Goal: Information Seeking & Learning: Learn about a topic

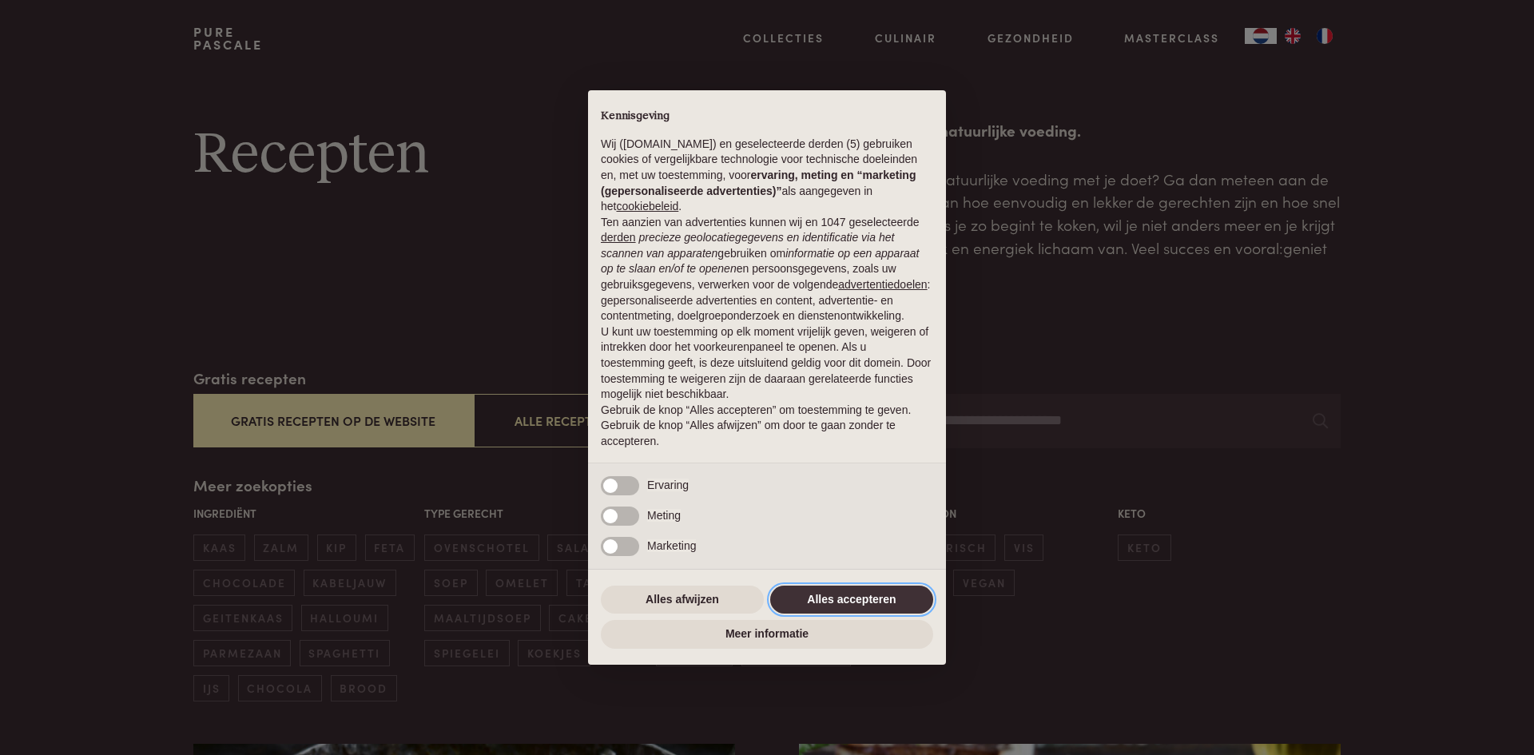
click at [866, 597] on button "Alles accepteren" at bounding box center [851, 599] width 163 height 29
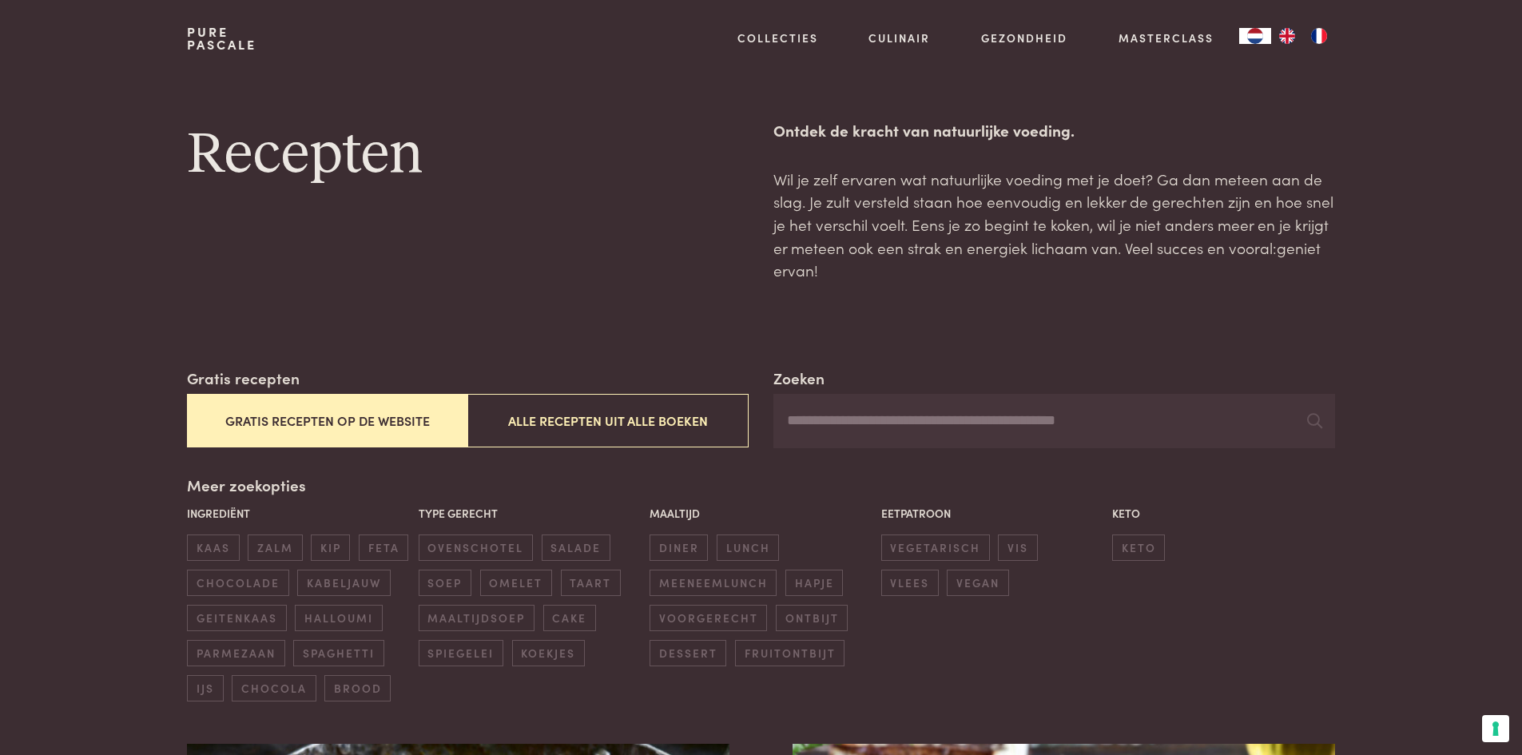
click at [357, 421] on button "Gratis recepten op de website" at bounding box center [327, 421] width 280 height 54
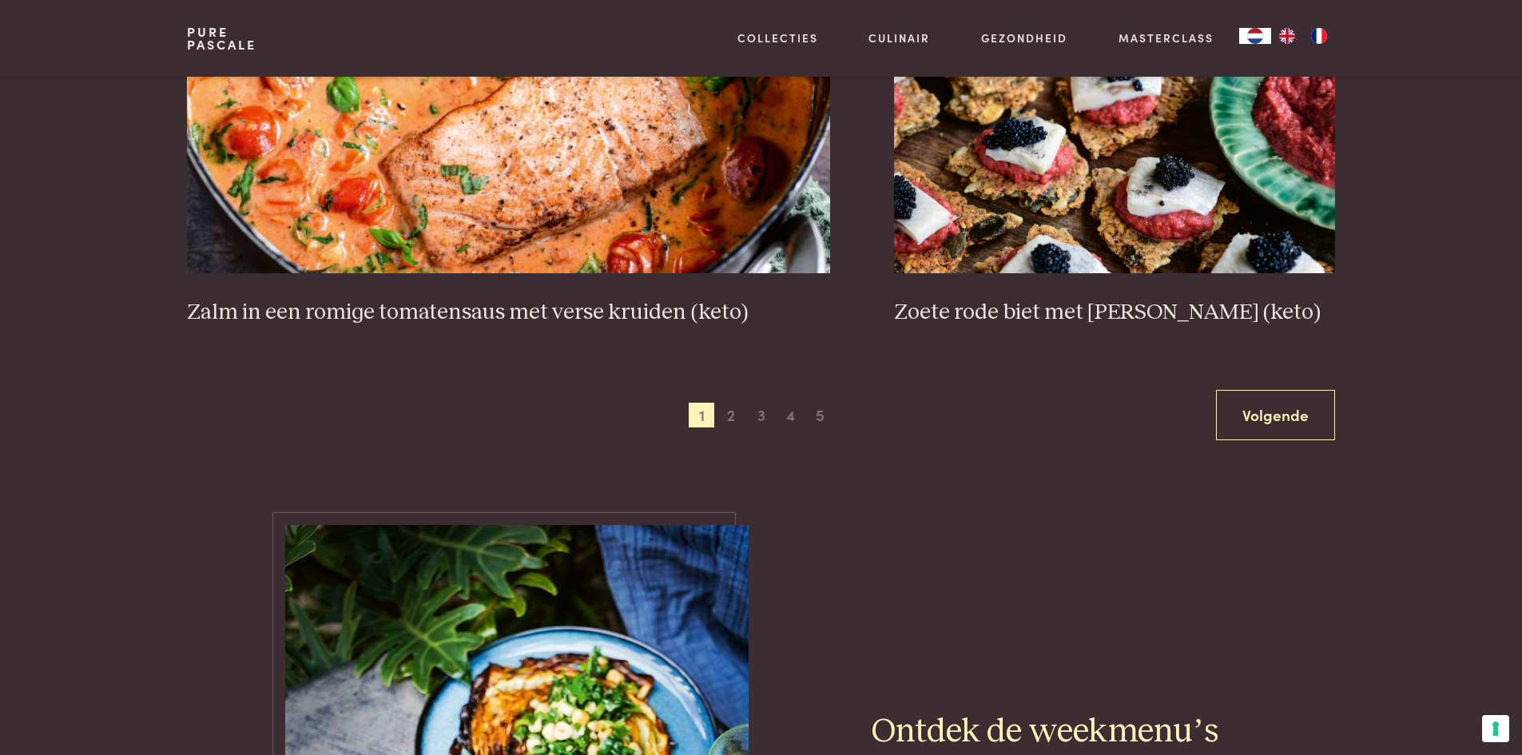
scroll to position [3002, 0]
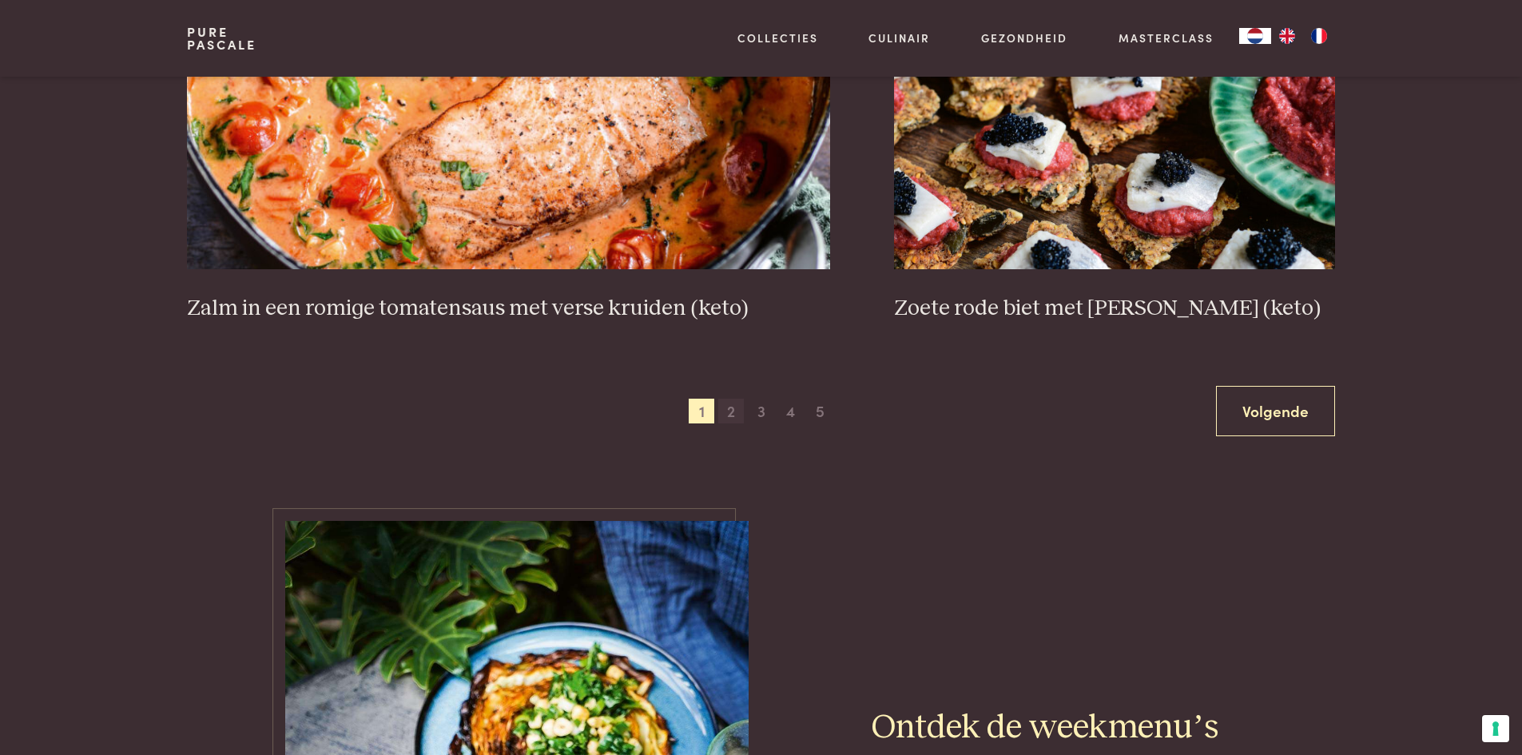
click at [732, 411] on span "2" at bounding box center [731, 412] width 26 height 26
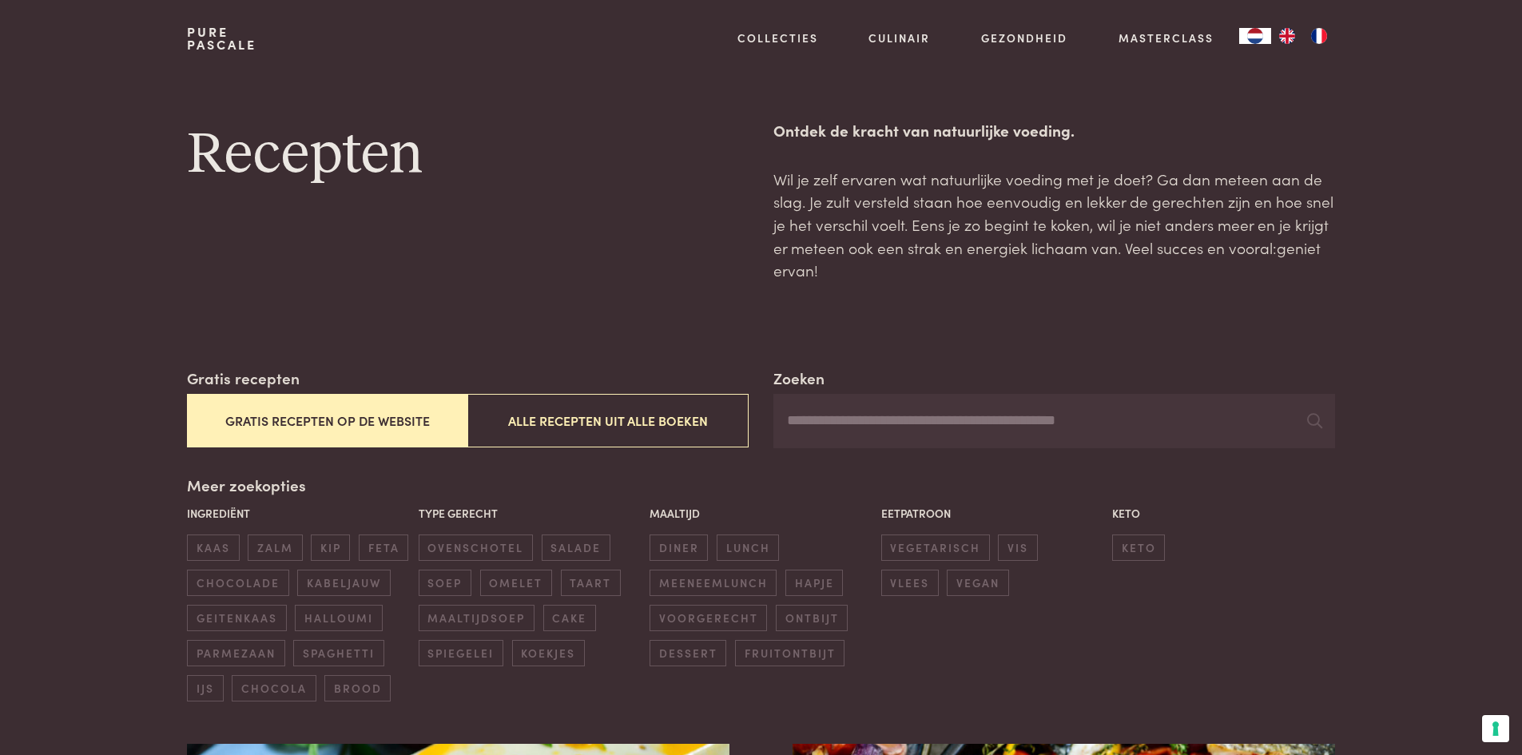
click at [830, 427] on input "Zoeken" at bounding box center [1053, 421] width 561 height 54
type input "********"
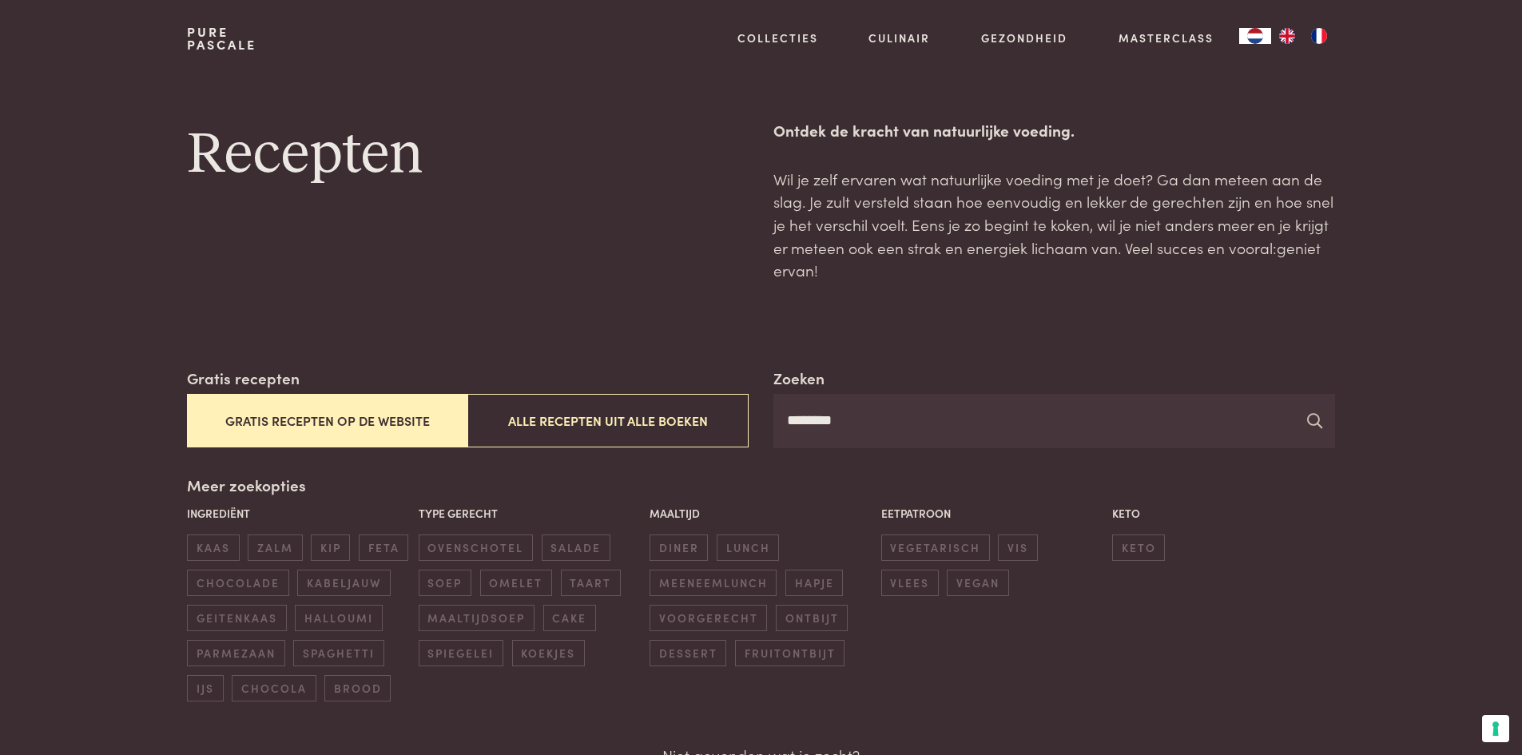
click at [1318, 424] on icon at bounding box center [1314, 420] width 15 height 15
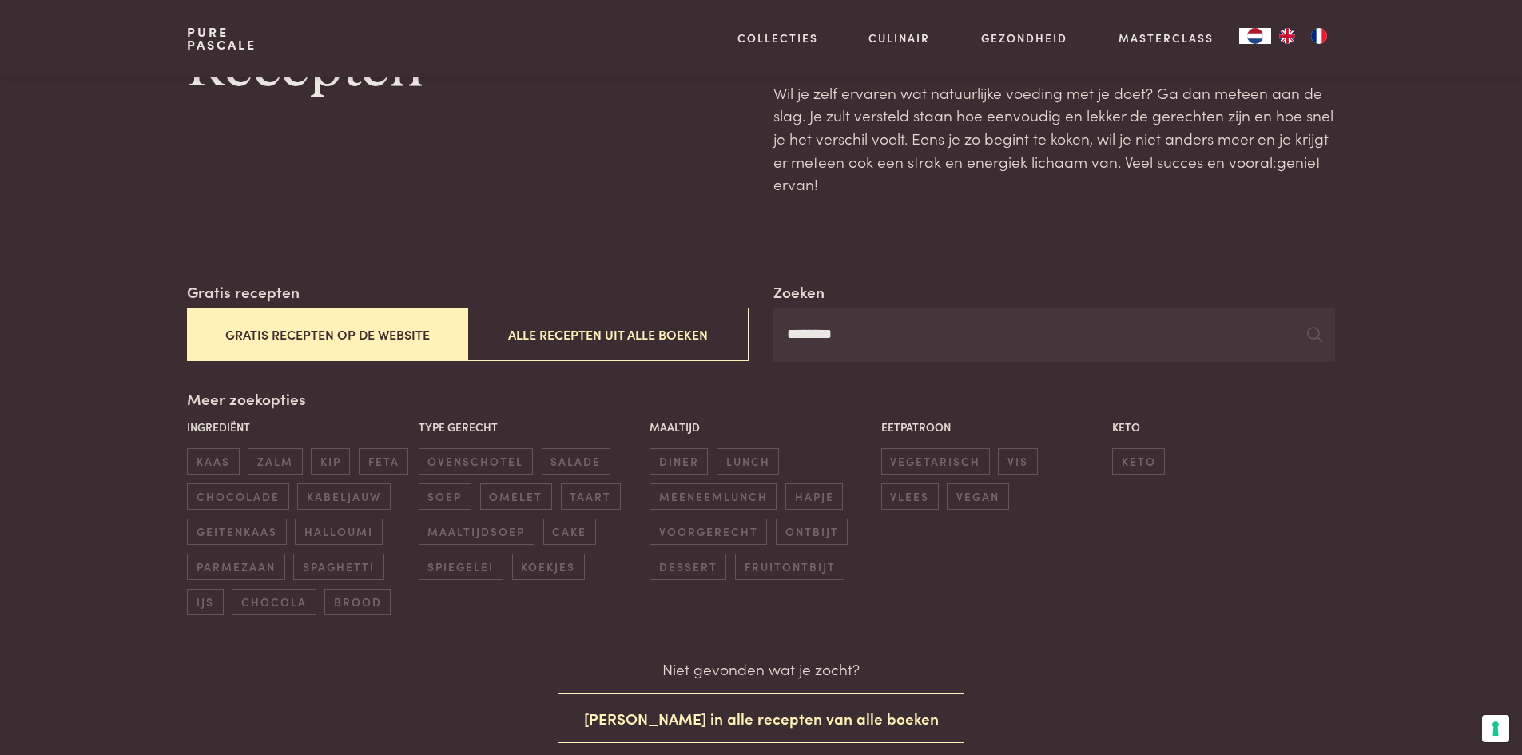
scroll to position [80, 0]
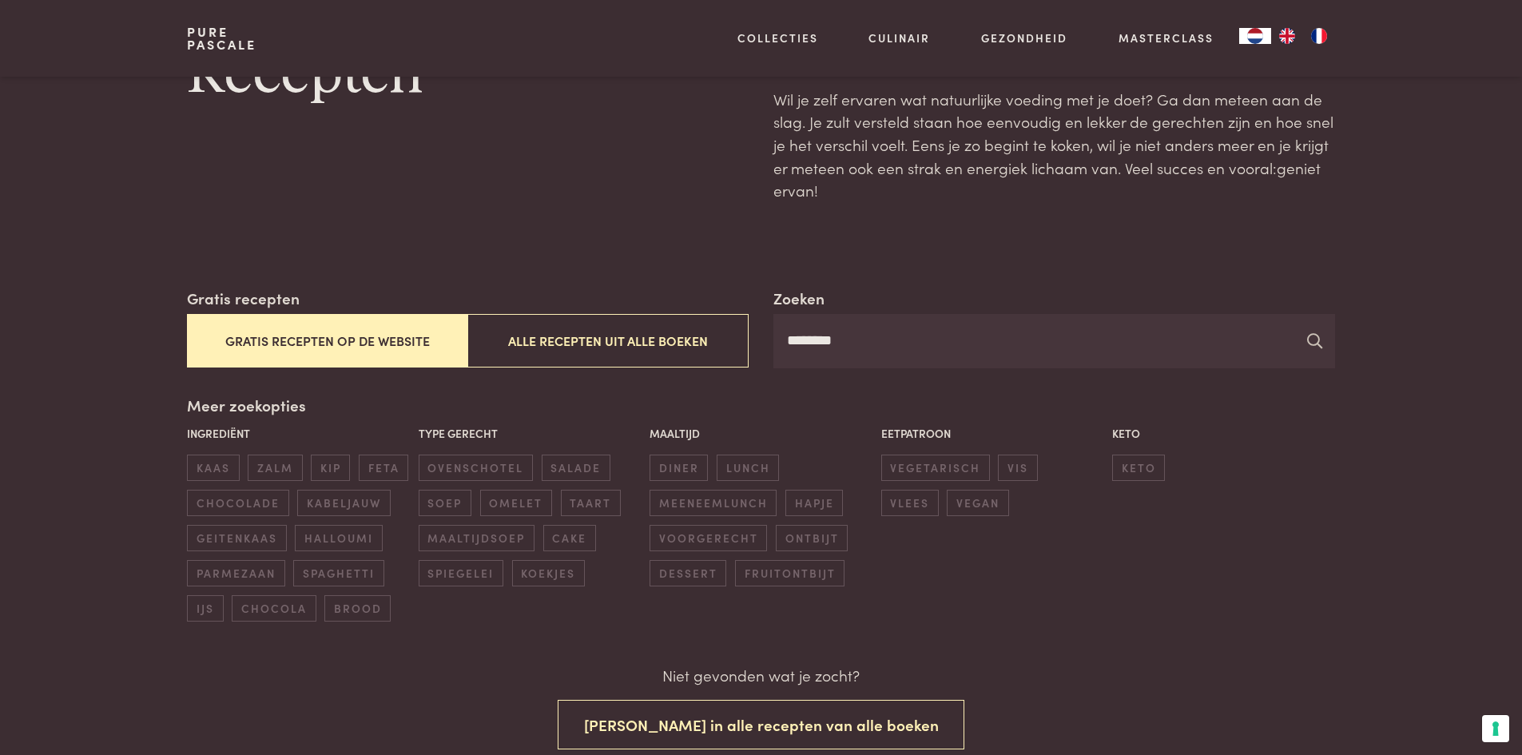
click at [1316, 339] on icon at bounding box center [1314, 340] width 15 height 15
click at [867, 343] on input "********" at bounding box center [1053, 341] width 561 height 54
click at [419, 339] on button "Gratis recepten op de website" at bounding box center [327, 341] width 280 height 54
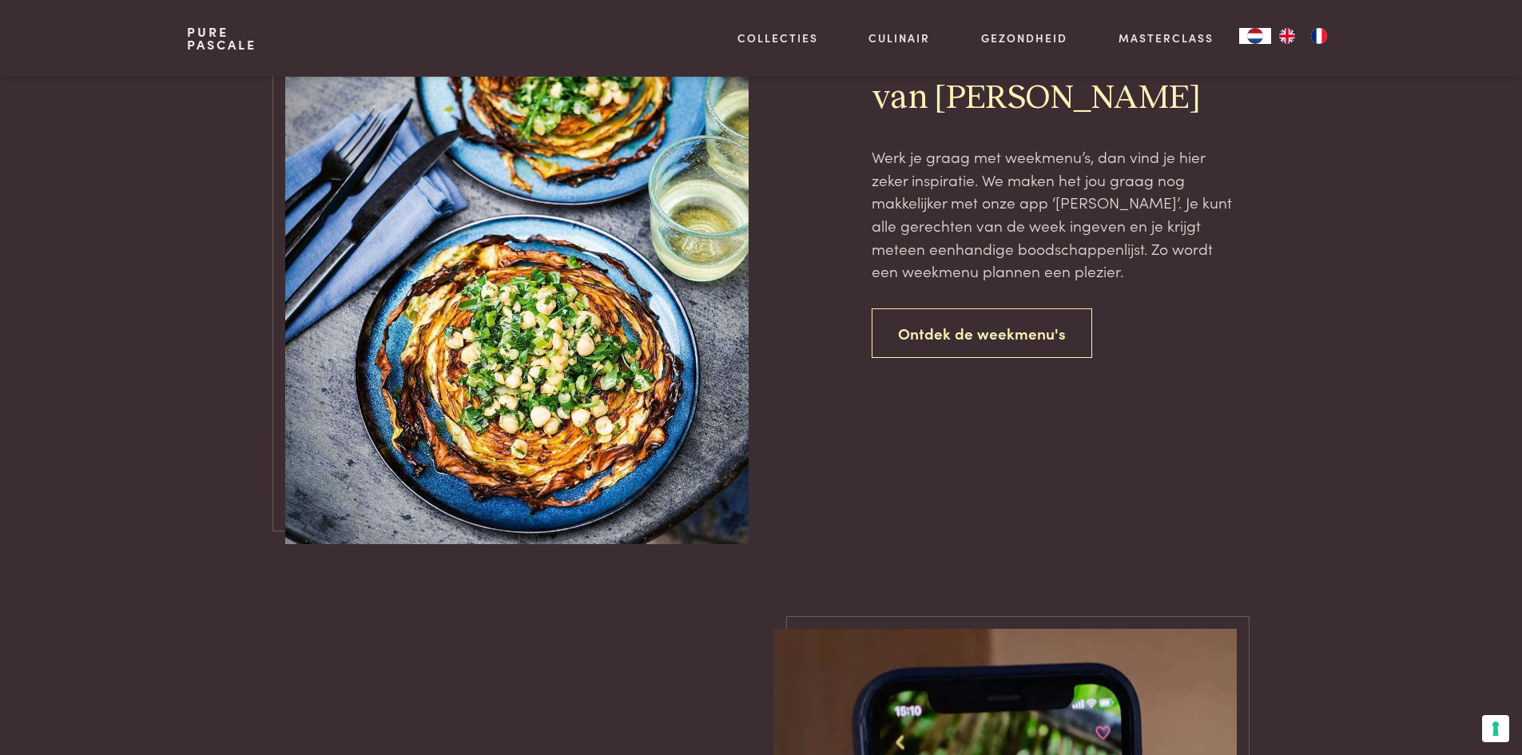
scroll to position [1131, 0]
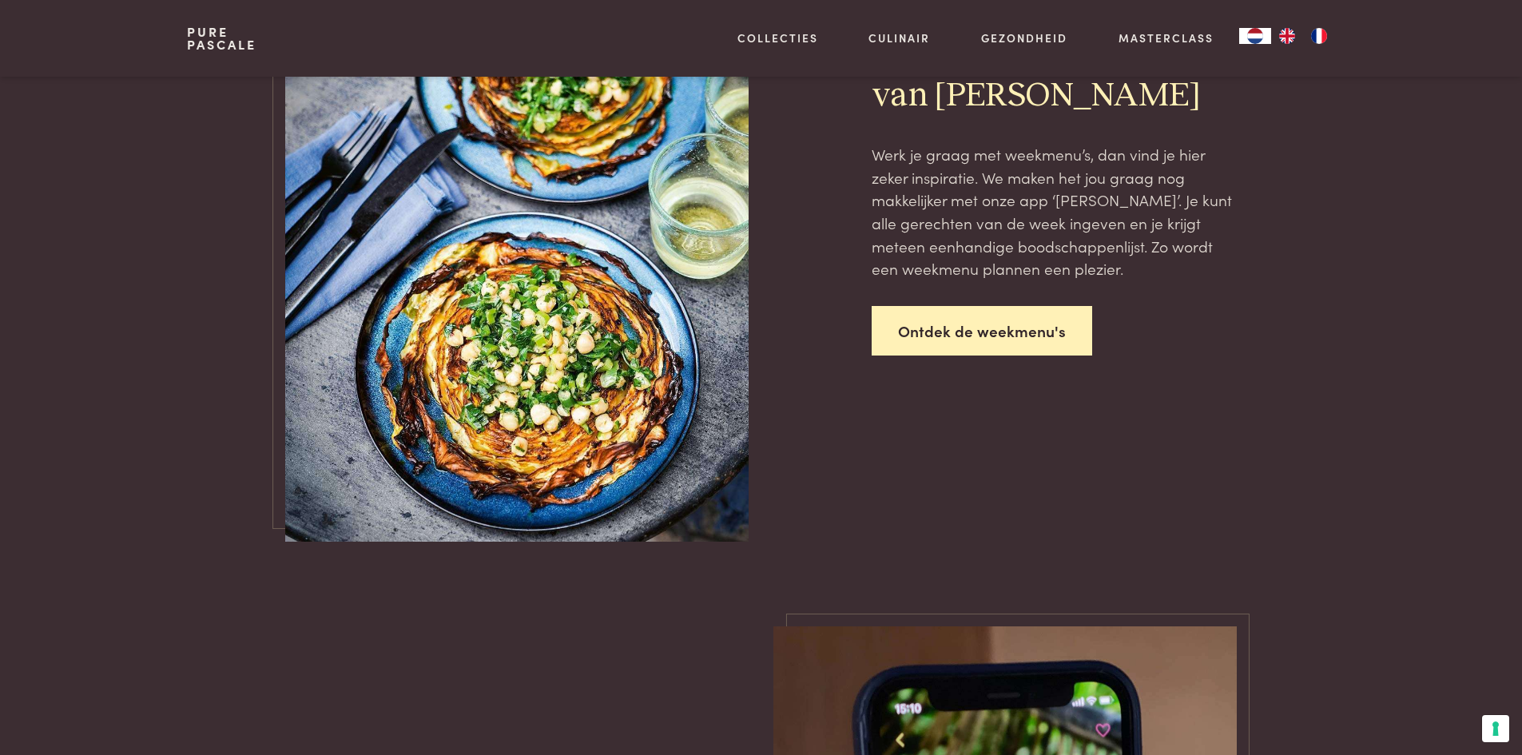
click at [970, 331] on link "Ontdek de weekmenu's" at bounding box center [981, 331] width 220 height 50
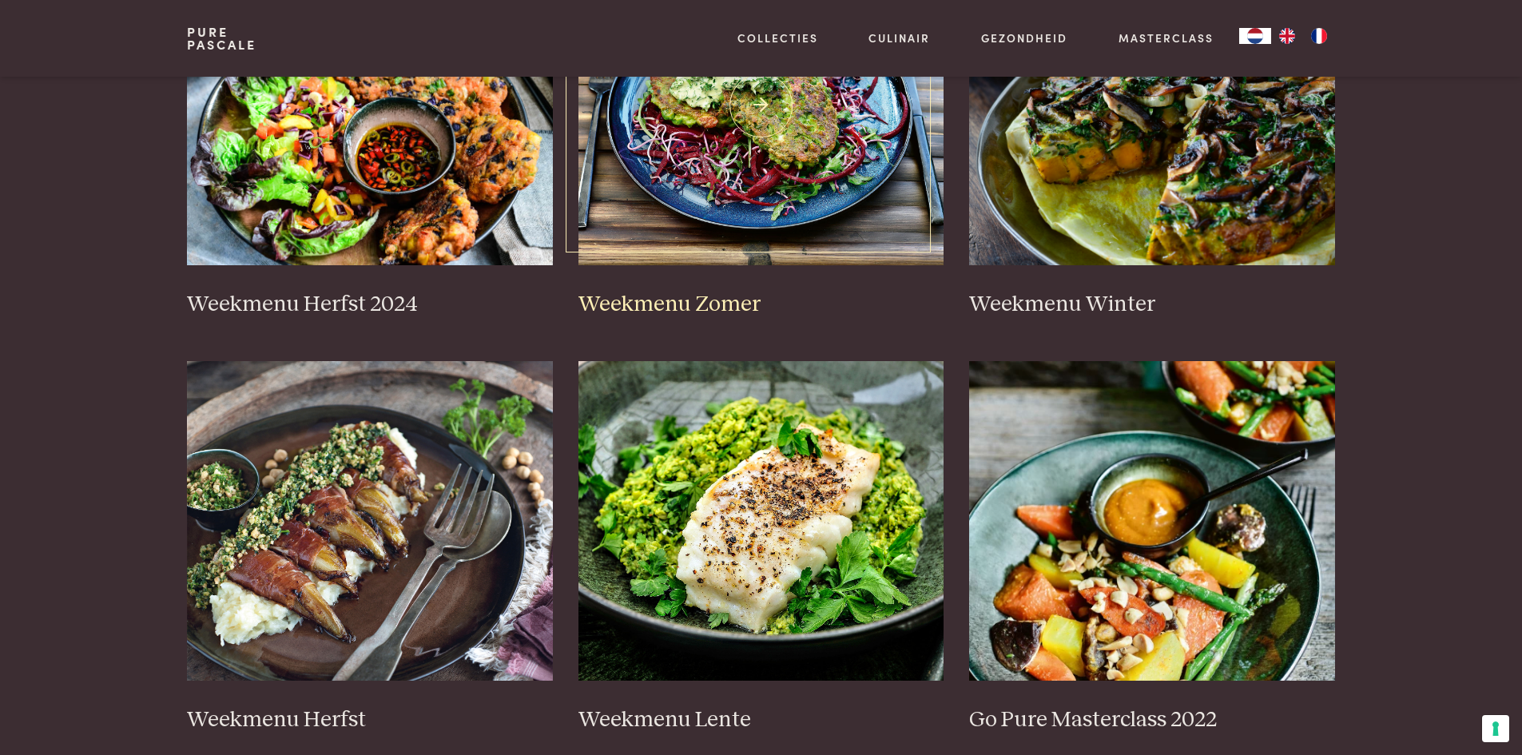
scroll to position [479, 0]
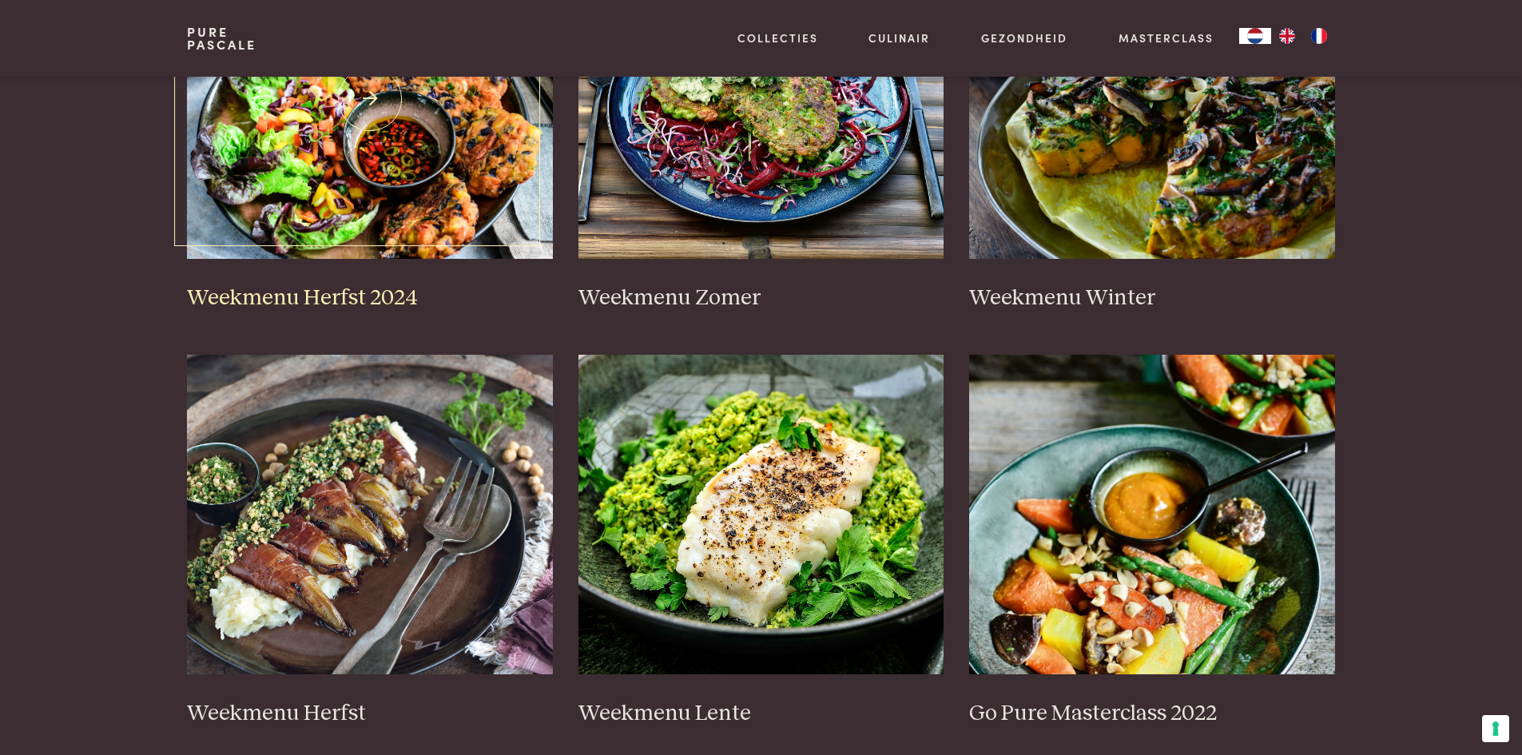
click at [328, 179] on img at bounding box center [370, 98] width 366 height 319
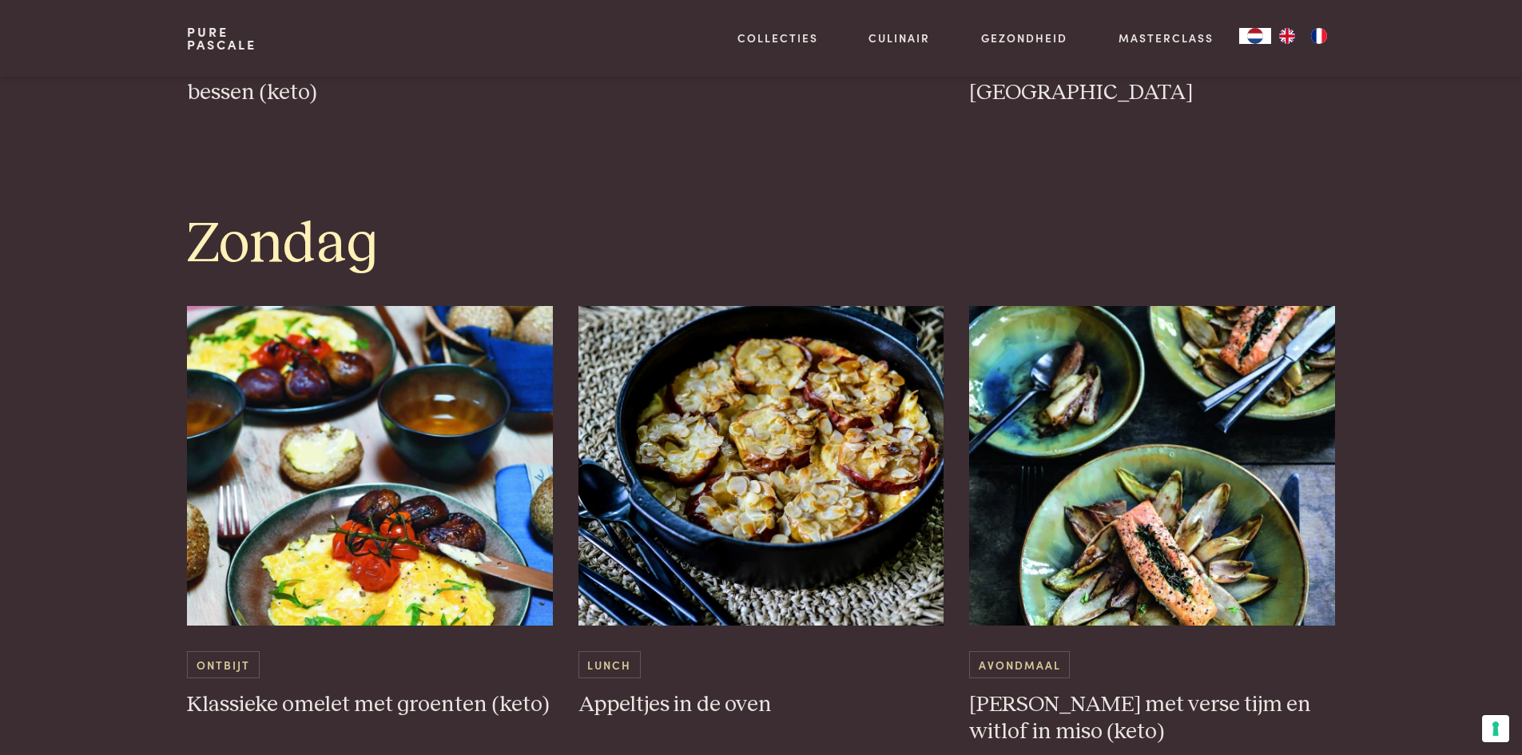
scroll to position [4633, 0]
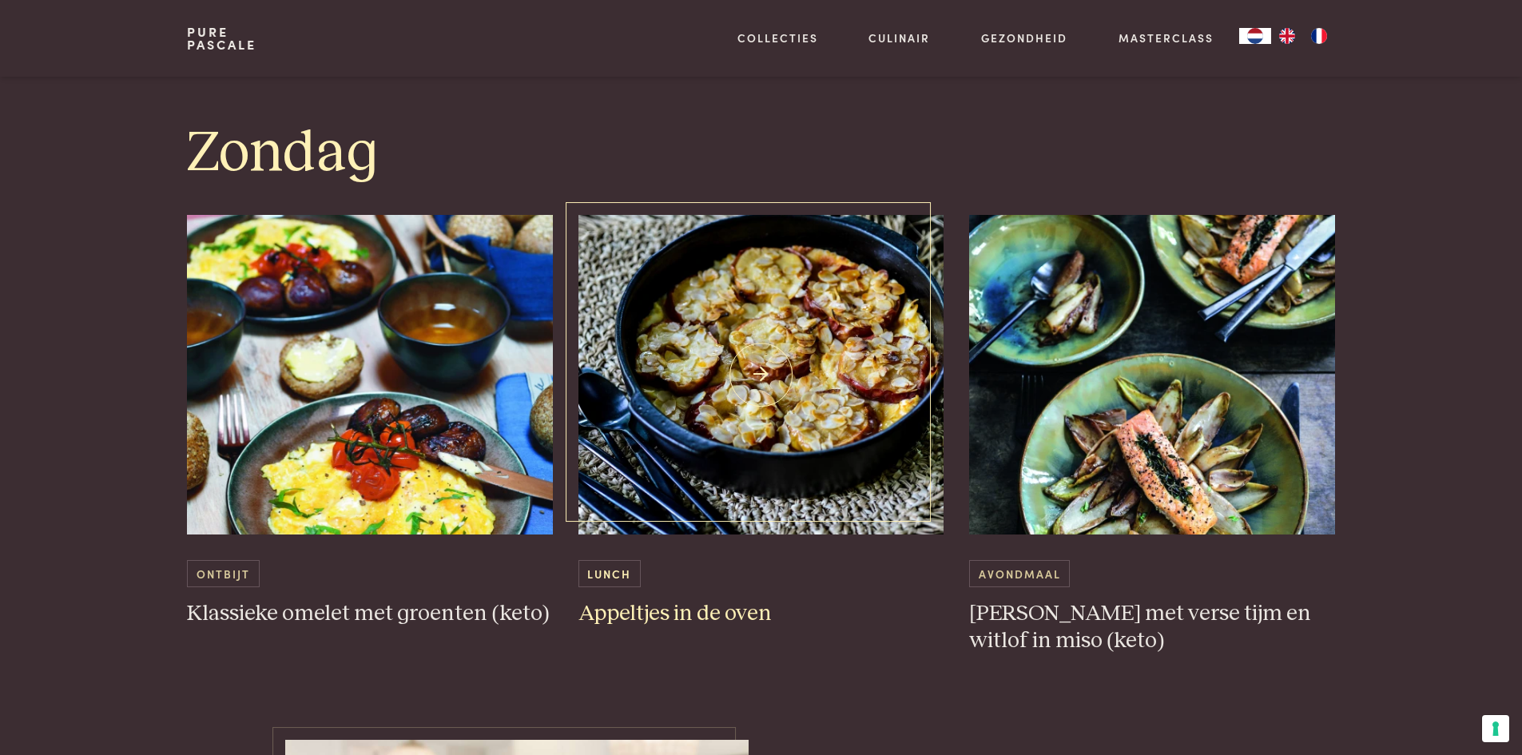
click at [812, 399] on img at bounding box center [761, 374] width 366 height 319
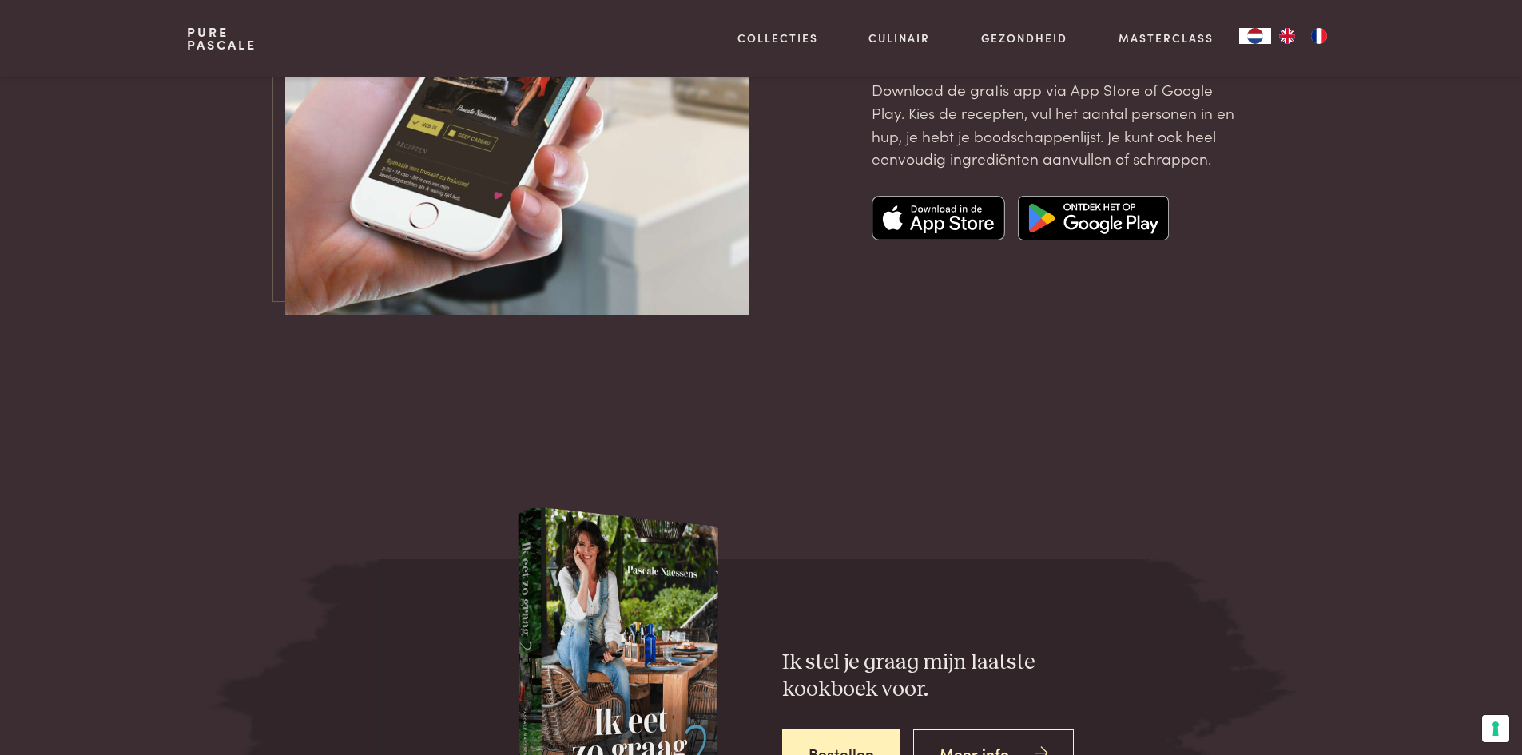
scroll to position [5671, 0]
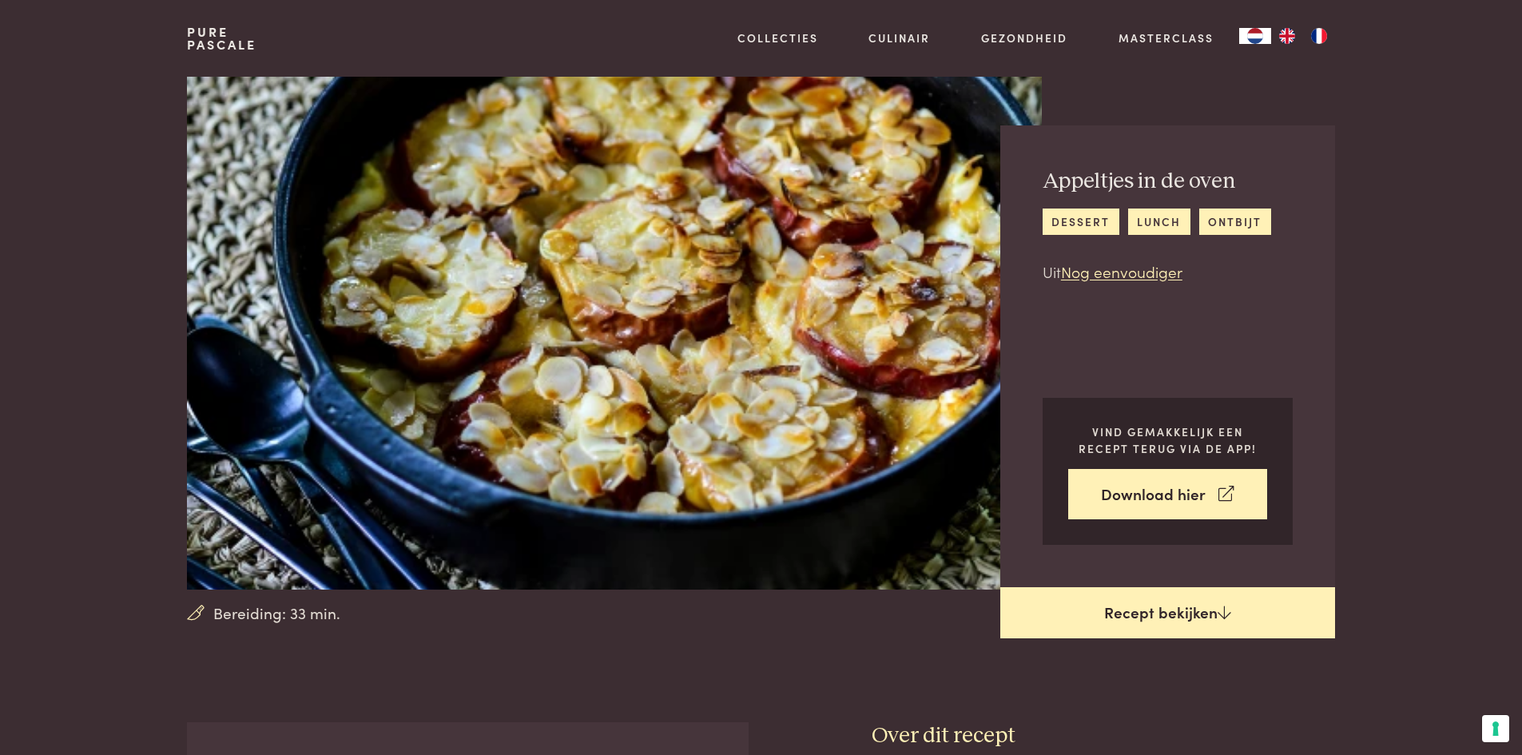
click at [1155, 621] on link "Recept bekijken" at bounding box center [1167, 612] width 335 height 51
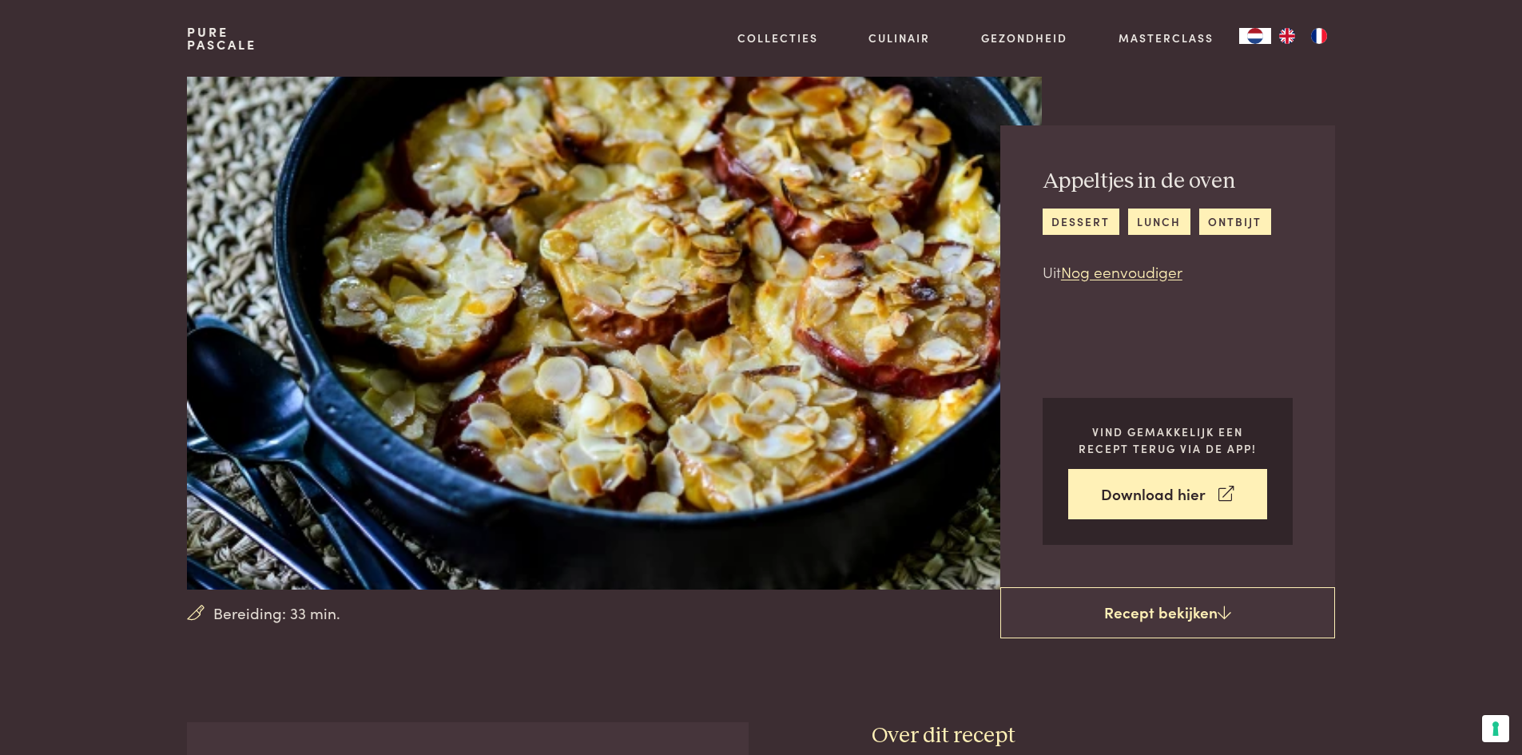
scroll to position [722, 0]
